Goal: Book appointment/travel/reservation

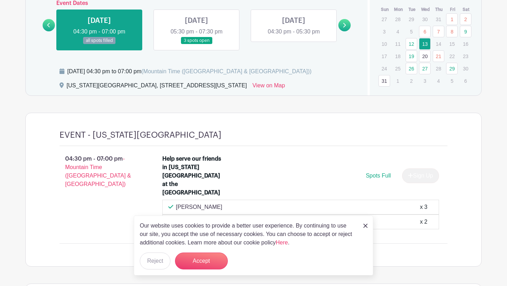
scroll to position [442, 0]
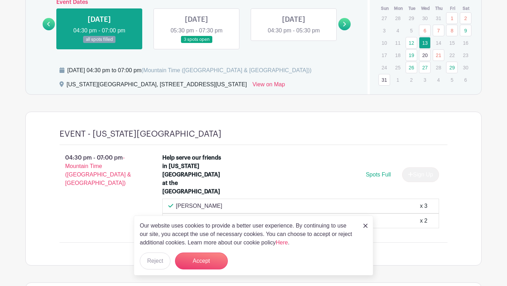
click at [367, 228] on img at bounding box center [365, 225] width 4 height 4
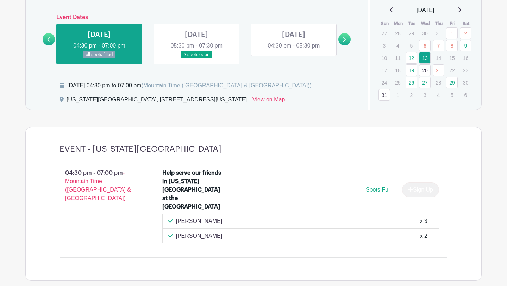
scroll to position [414, 0]
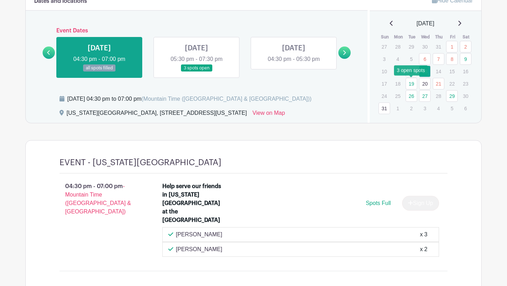
click at [409, 84] on link "19" at bounding box center [411, 84] width 12 height 12
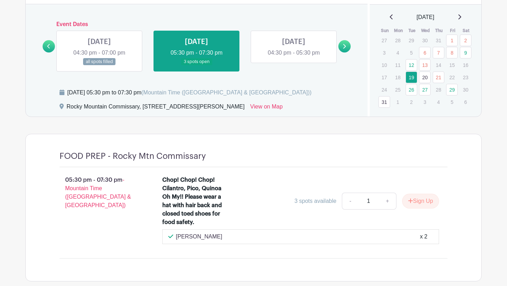
scroll to position [413, 0]
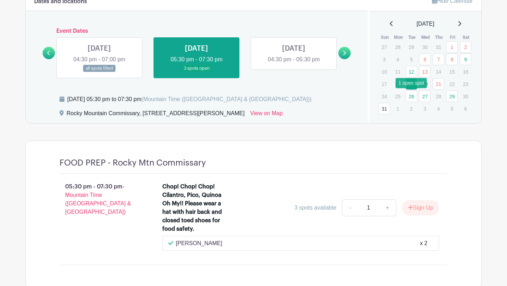
click at [410, 94] on link "26" at bounding box center [411, 96] width 12 height 12
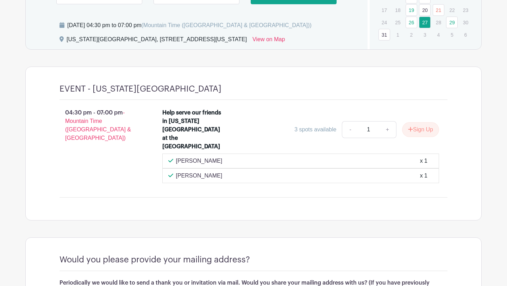
scroll to position [387, 0]
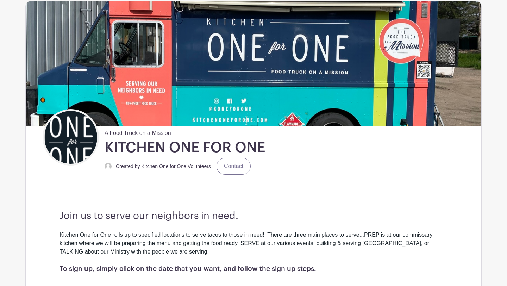
scroll to position [51, 0]
